Goal: Information Seeking & Learning: Learn about a topic

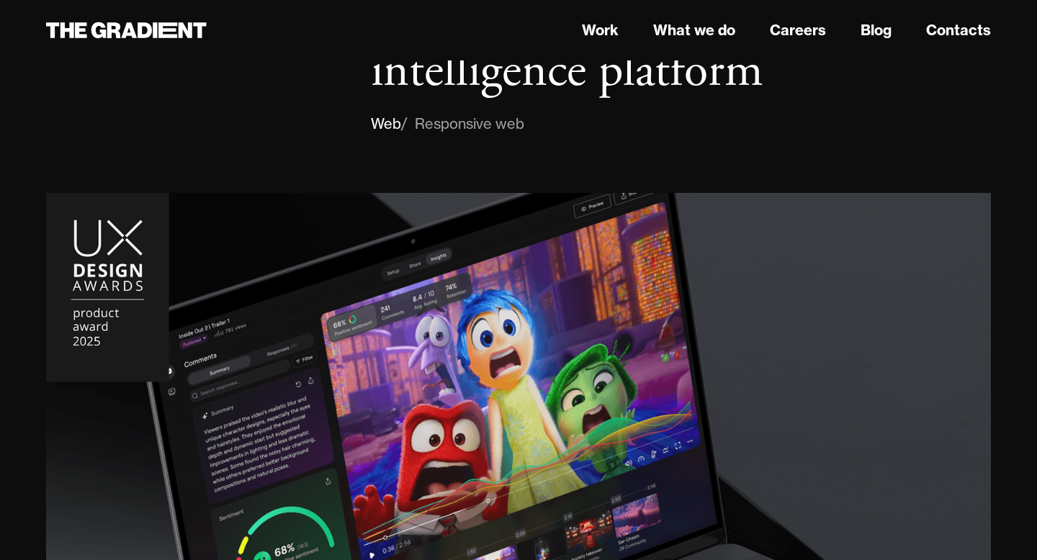
scroll to position [84, 0]
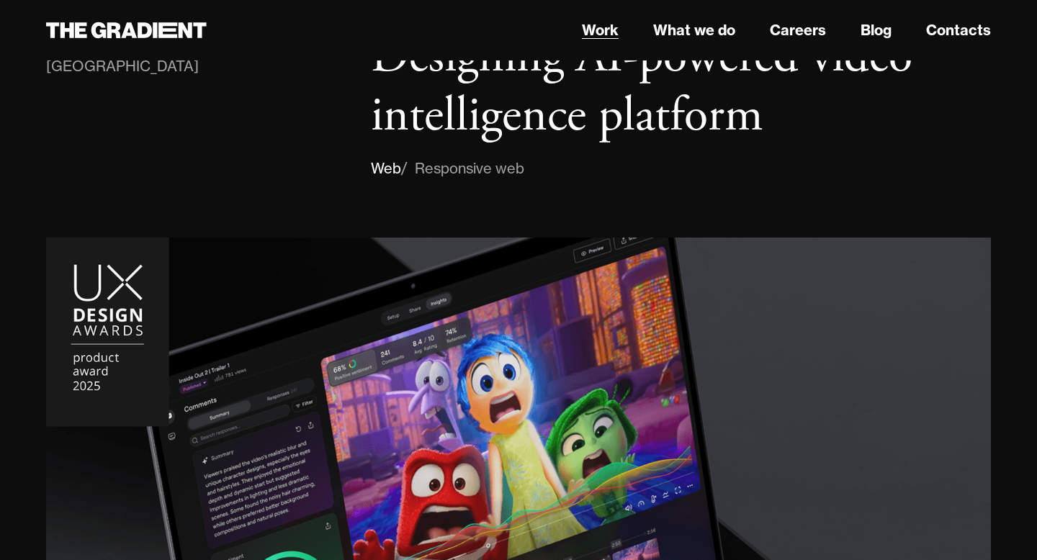
click at [596, 38] on link "Work" at bounding box center [600, 30] width 37 height 22
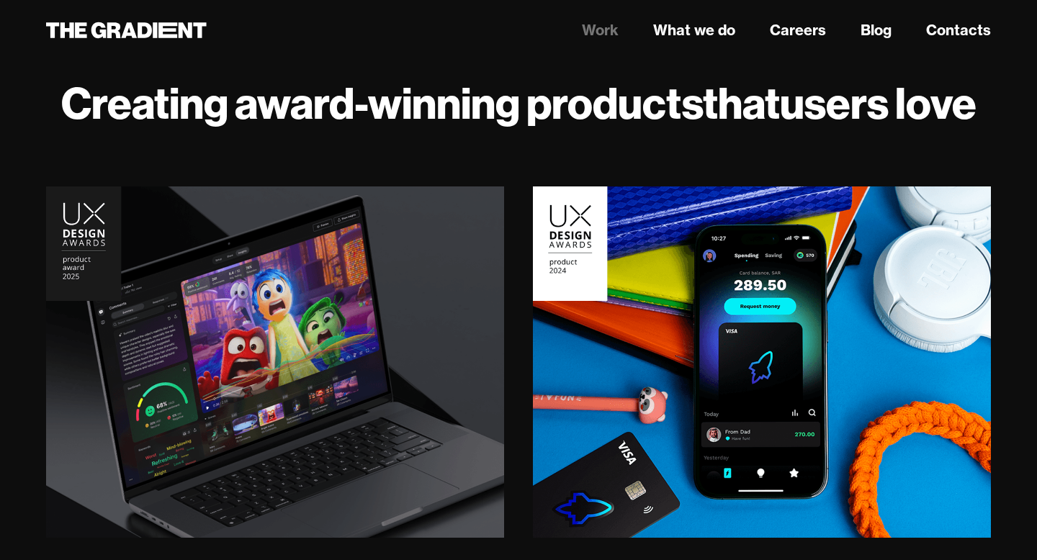
scroll to position [77, 0]
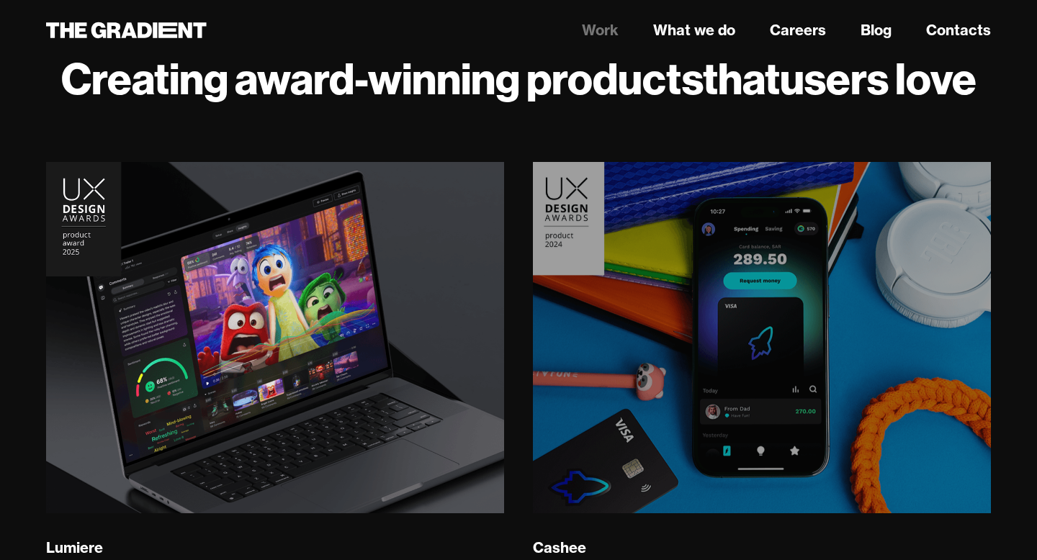
click at [620, 240] on img at bounding box center [761, 337] width 467 height 358
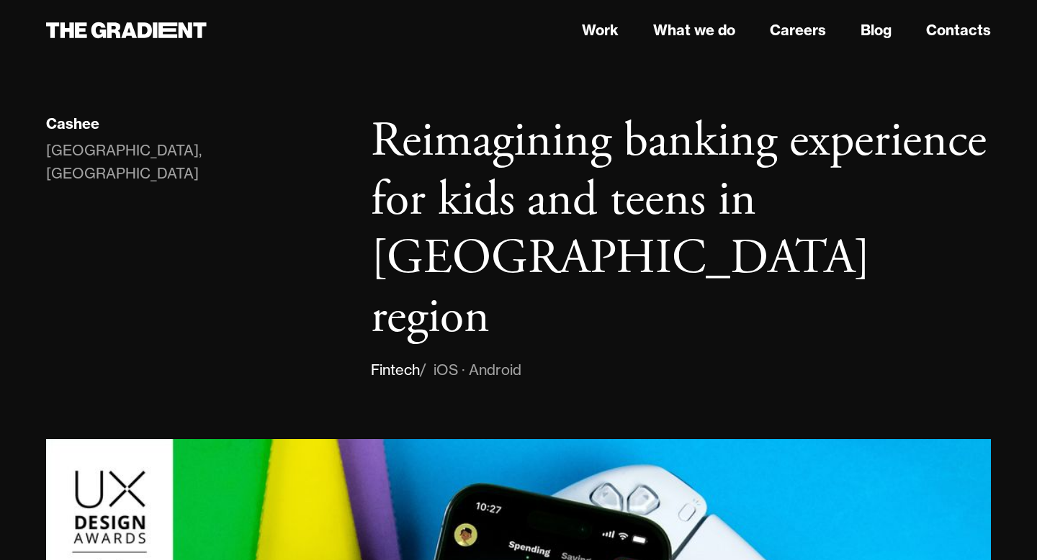
click at [510, 150] on h1 "Reimagining banking experience for kids and teens in [GEOGRAPHIC_DATA] region" at bounding box center [681, 229] width 620 height 235
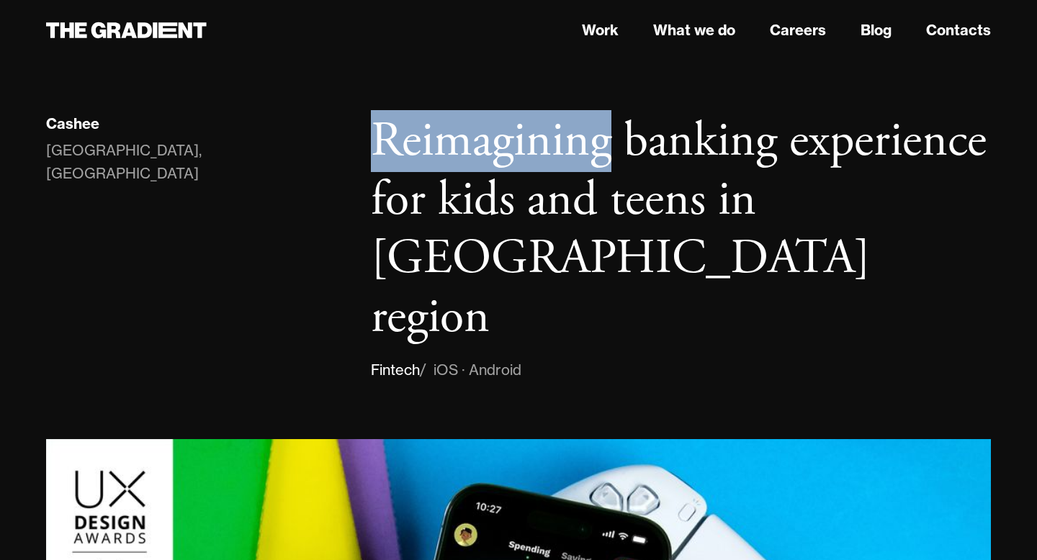
click at [510, 150] on h1 "Reimagining banking experience for kids and teens in MENA region" at bounding box center [681, 229] width 620 height 235
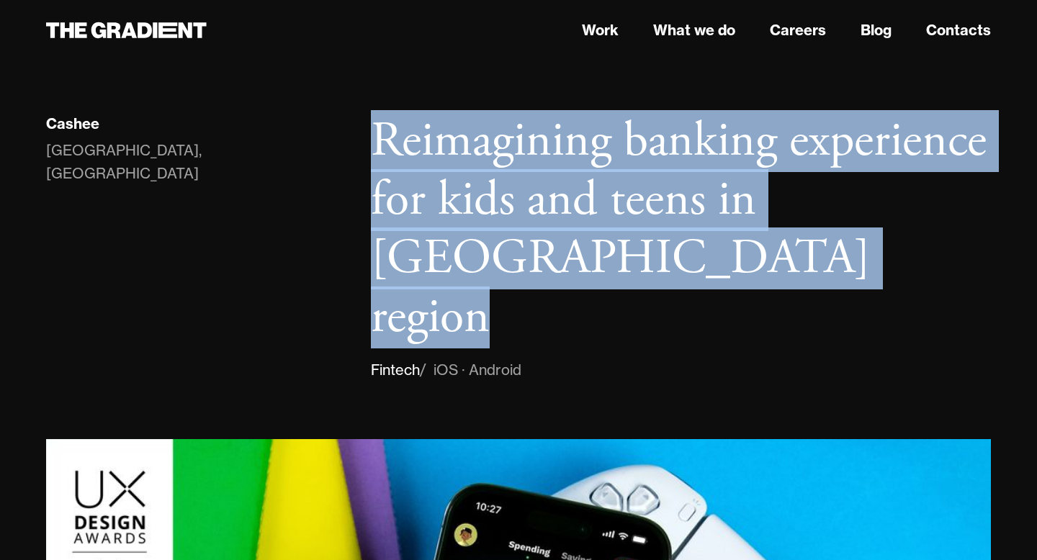
click at [510, 150] on h1 "Reimagining banking experience for kids and teens in MENA region" at bounding box center [681, 229] width 620 height 235
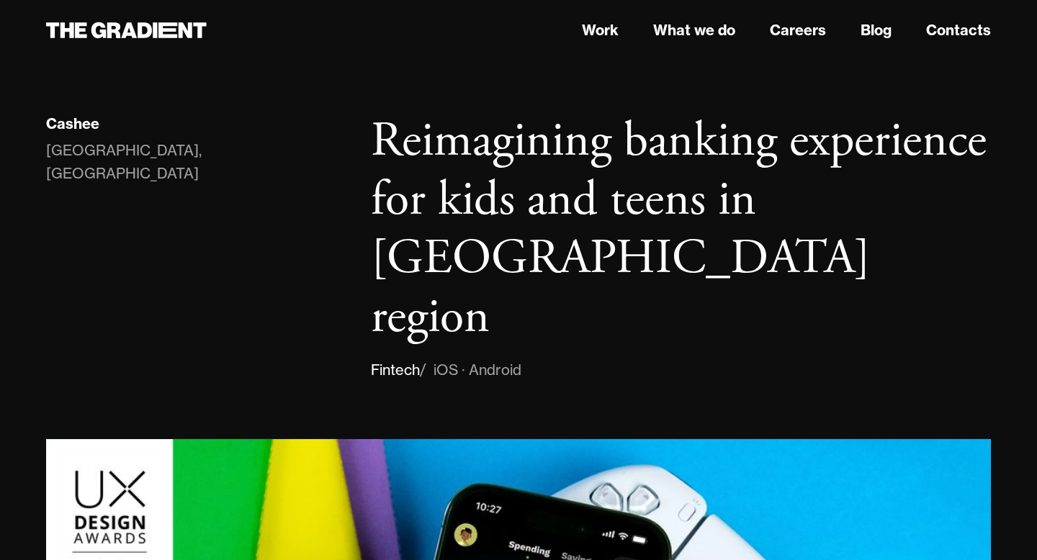
click at [522, 219] on h1 "Reimagining banking experience for kids and teens in MENA region" at bounding box center [681, 229] width 620 height 235
